Goal: Find contact information

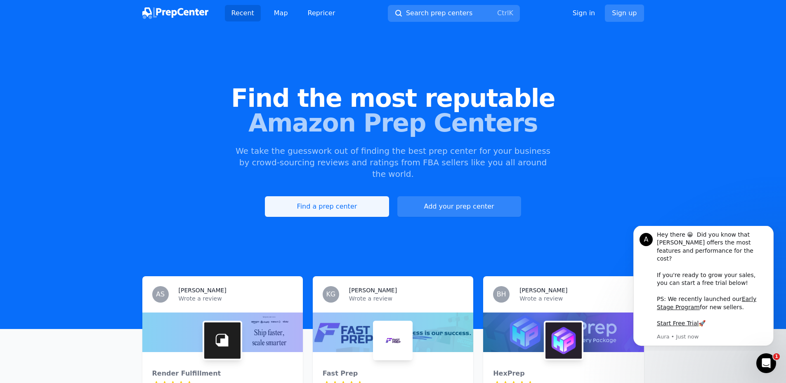
click at [323, 197] on link "Find a prep center" at bounding box center [327, 206] width 124 height 21
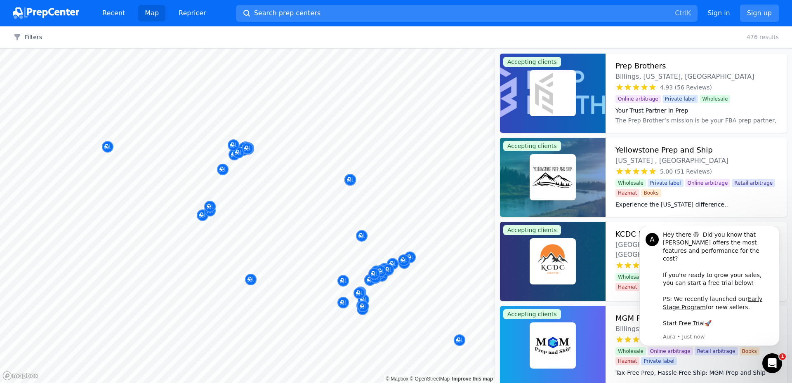
click at [233, 144] on div at bounding box center [238, 143] width 158 height 7
click at [235, 148] on icon "Map marker" at bounding box center [233, 145] width 7 height 8
click at [240, 152] on icon "Map marker" at bounding box center [238, 152] width 7 height 8
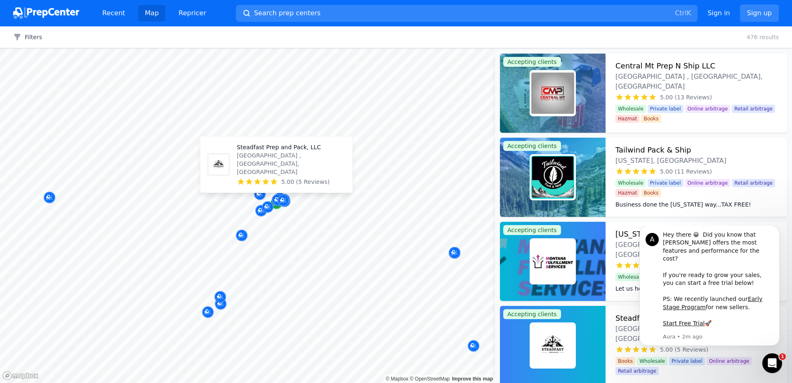
click at [276, 208] on div "Map marker" at bounding box center [277, 204] width 12 height 12
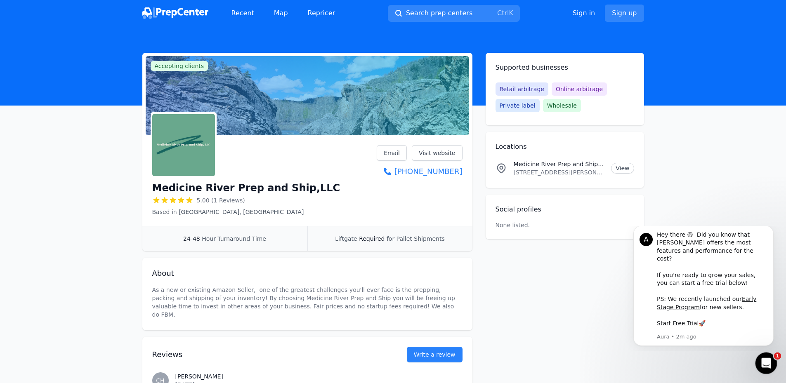
drag, startPoint x: 1528, startPoint y: 706, endPoint x: 763, endPoint y: 363, distance: 838.6
click at [763, 363] on icon "Open Intercom Messenger" at bounding box center [765, 363] width 14 height 14
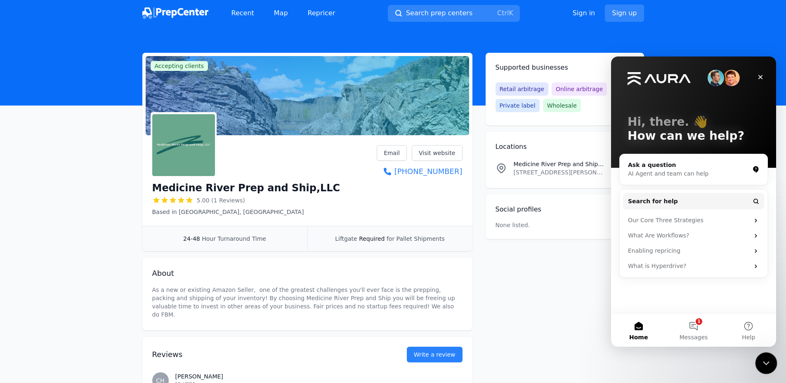
click at [764, 363] on icon "Close Intercom Messenger" at bounding box center [765, 362] width 6 height 3
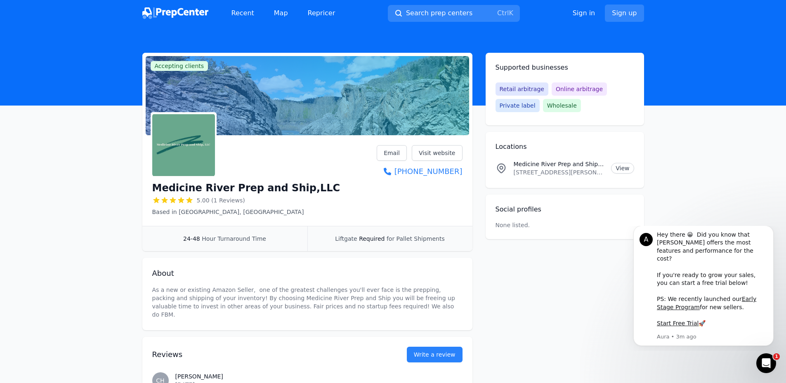
drag, startPoint x: 400, startPoint y: 153, endPoint x: 430, endPoint y: 164, distance: 31.4
click at [400, 153] on link "Email" at bounding box center [392, 153] width 30 height 16
click at [401, 149] on link "Email" at bounding box center [392, 153] width 30 height 16
click at [399, 149] on link "Email" at bounding box center [392, 153] width 30 height 16
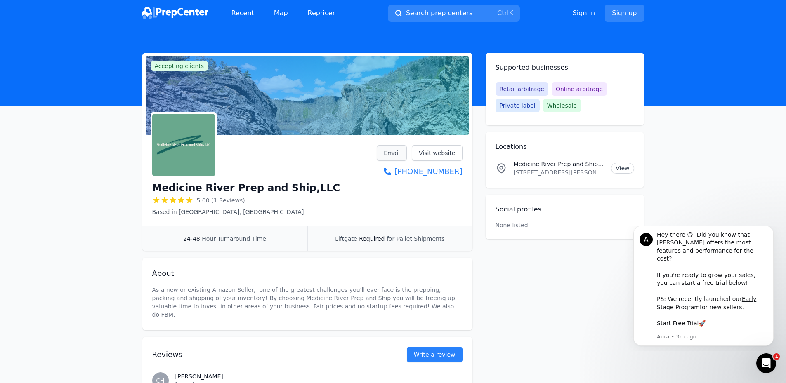
click at [399, 151] on link "Email" at bounding box center [392, 153] width 30 height 16
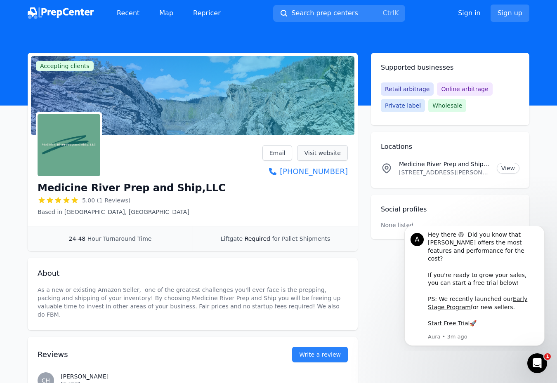
drag, startPoint x: 561, startPoint y: 151, endPoint x: 325, endPoint y: 151, distance: 235.9
click at [325, 151] on link "Visit website" at bounding box center [322, 153] width 51 height 16
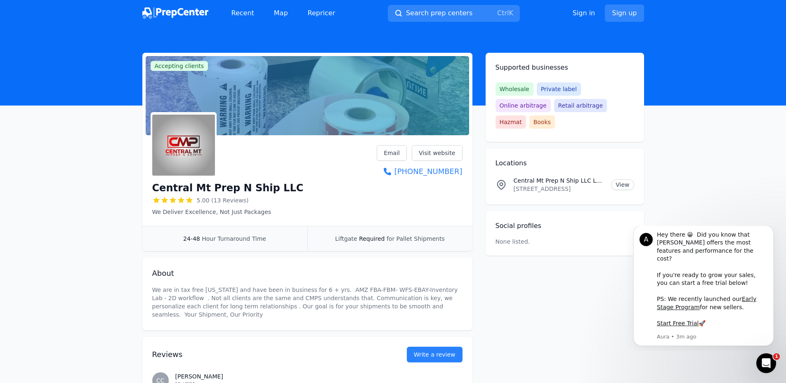
click at [436, 143] on div "Central Mt Prep N Ship LLC 5.00 (13 Reviews) We Deliver Excellence, Not Just Pa…" at bounding box center [307, 182] width 330 height 87
click at [436, 147] on link "Visit website" at bounding box center [437, 153] width 51 height 16
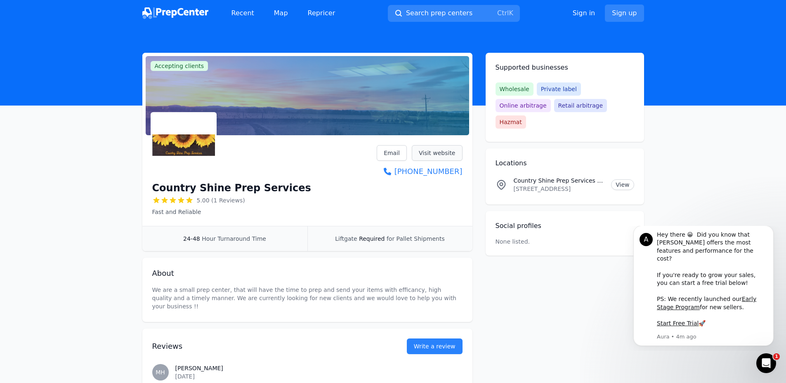
click at [451, 156] on link "Visit website" at bounding box center [437, 153] width 51 height 16
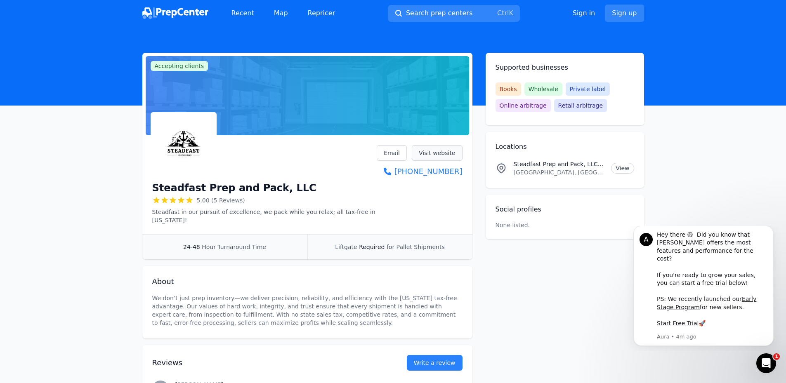
click at [445, 150] on link "Visit website" at bounding box center [437, 153] width 51 height 16
